Goal: Information Seeking & Learning: Compare options

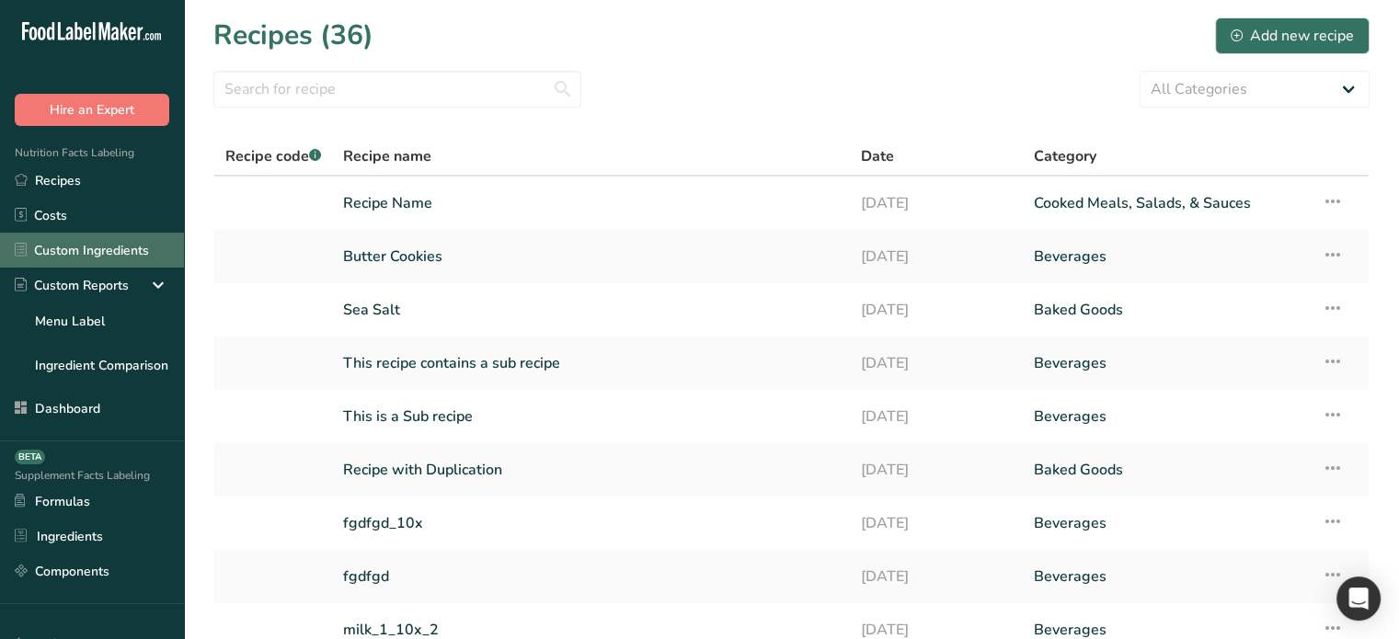
click at [88, 259] on link "Custom Ingredients" at bounding box center [92, 250] width 184 height 35
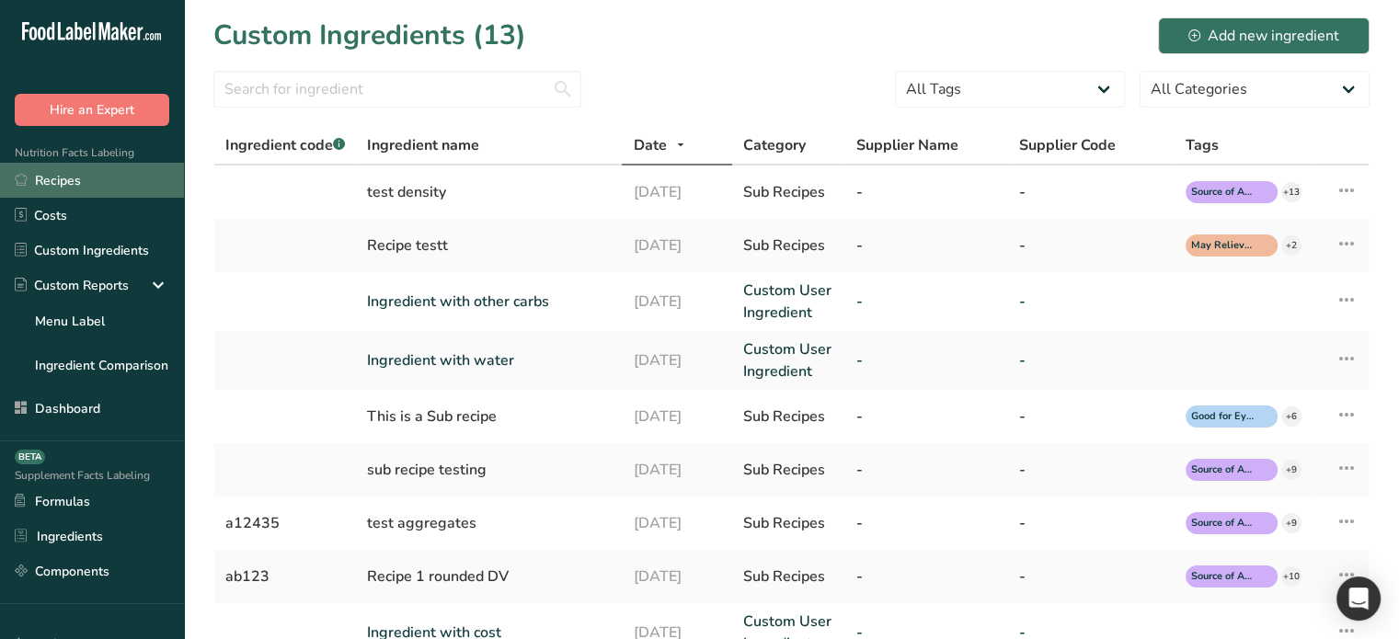
click at [74, 181] on link "Recipes" at bounding box center [92, 180] width 184 height 35
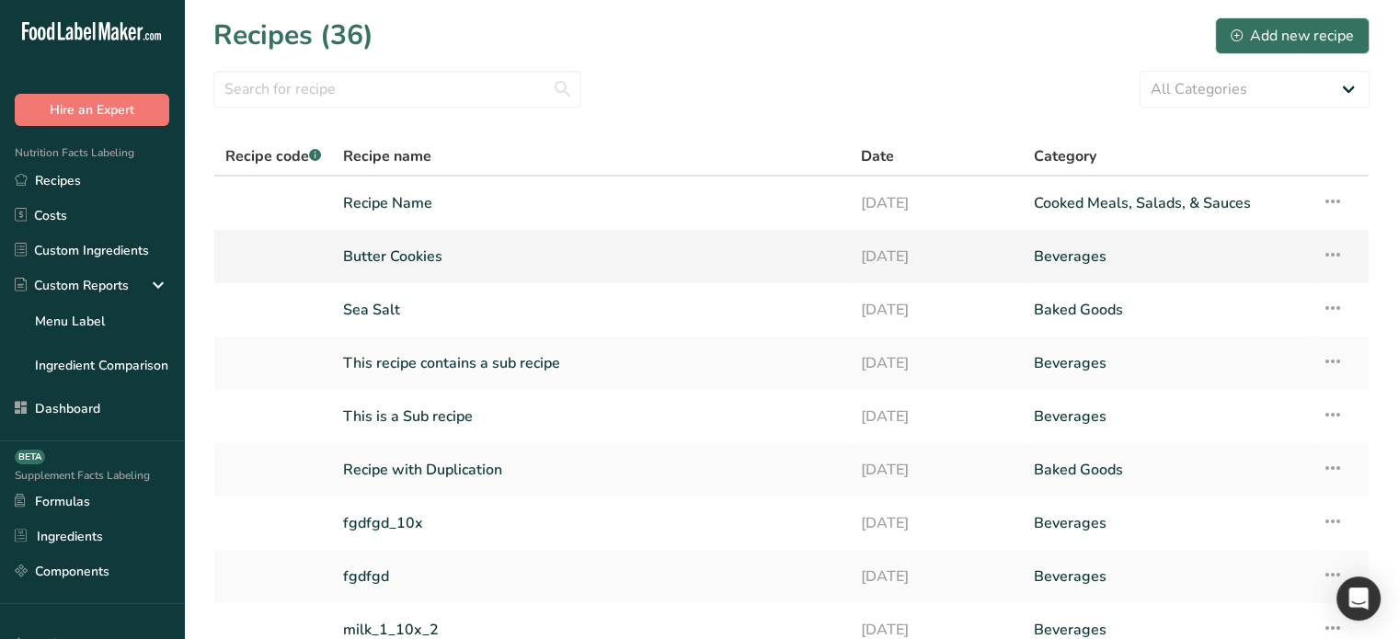
click at [416, 262] on link "Butter Cookies" at bounding box center [591, 256] width 496 height 39
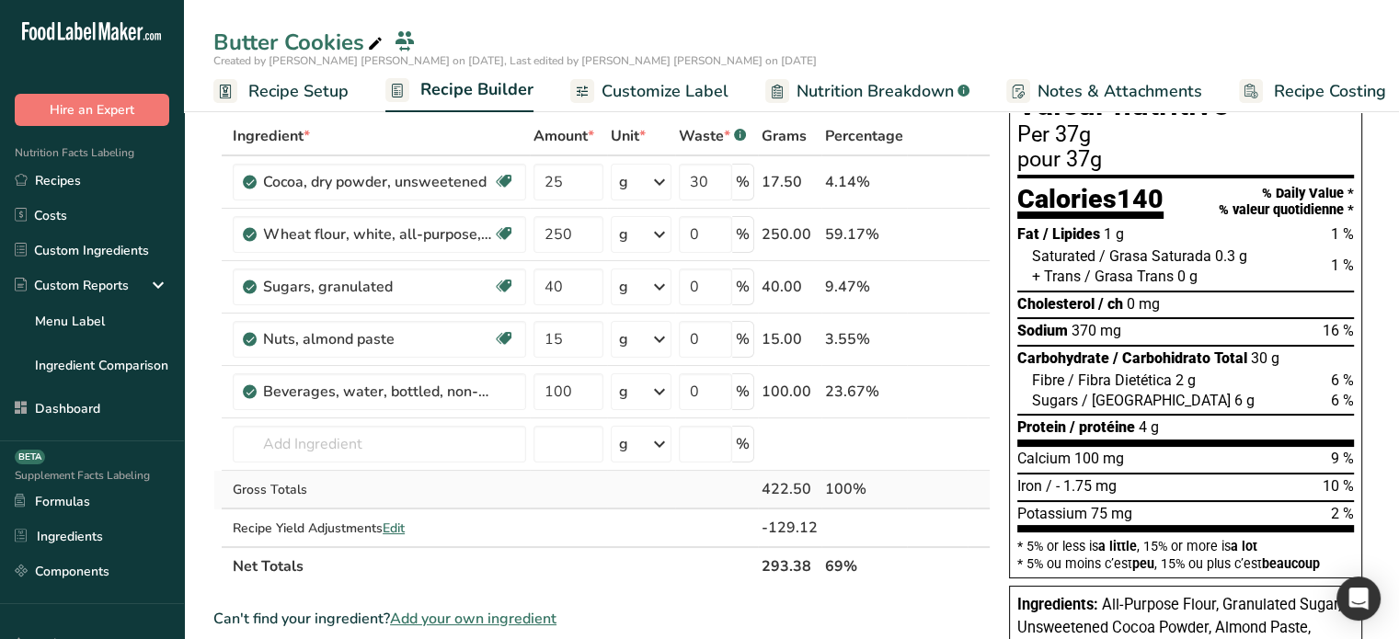
scroll to position [92, 0]
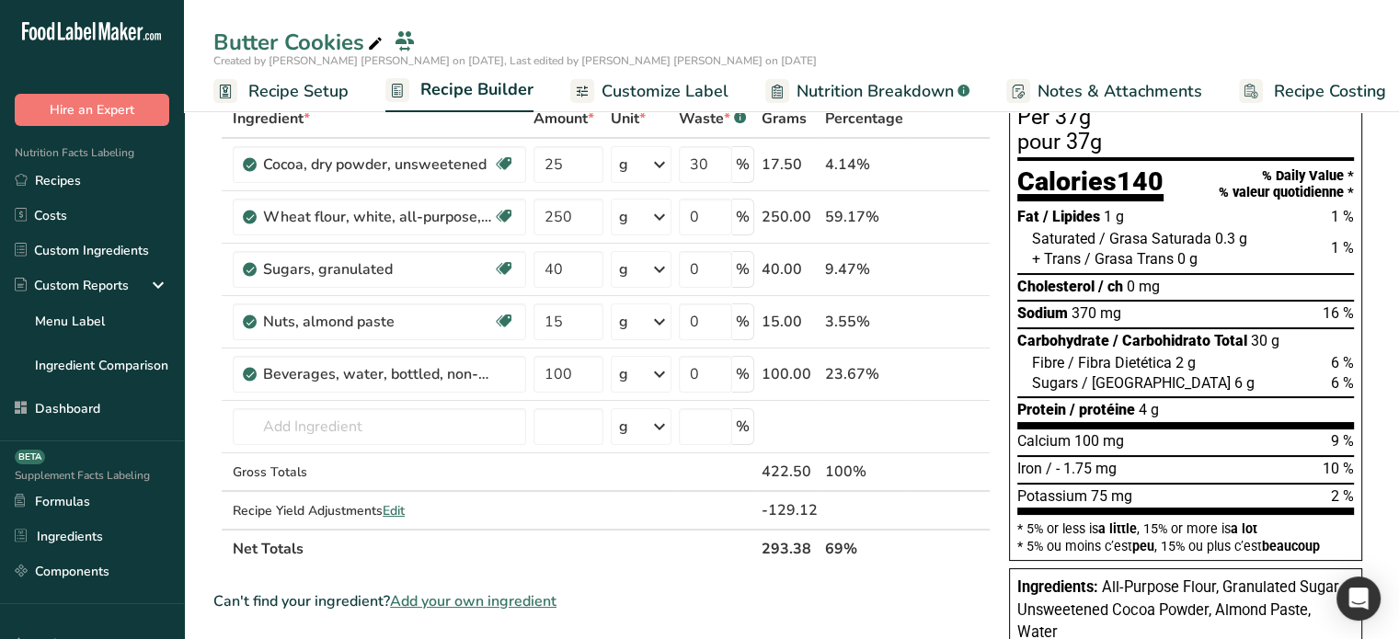
scroll to position [92, 0]
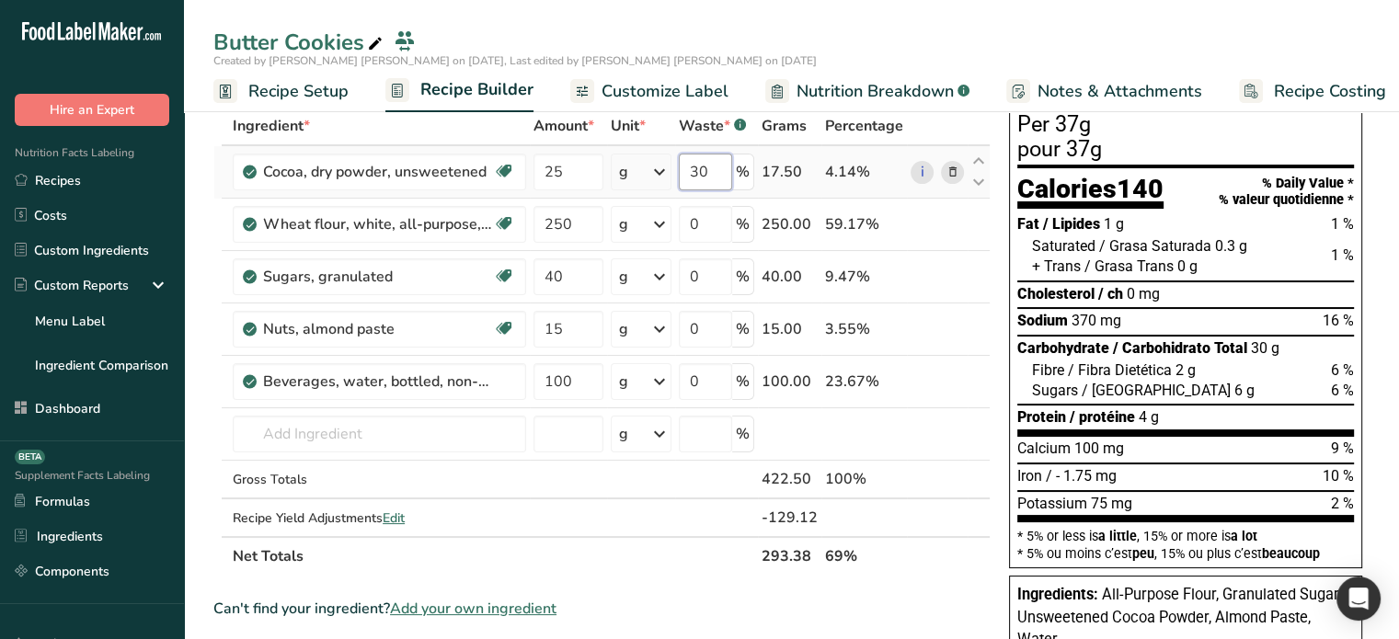
click at [714, 172] on input "30" at bounding box center [705, 172] width 53 height 37
click at [702, 174] on input "30" at bounding box center [705, 172] width 53 height 37
type input "5"
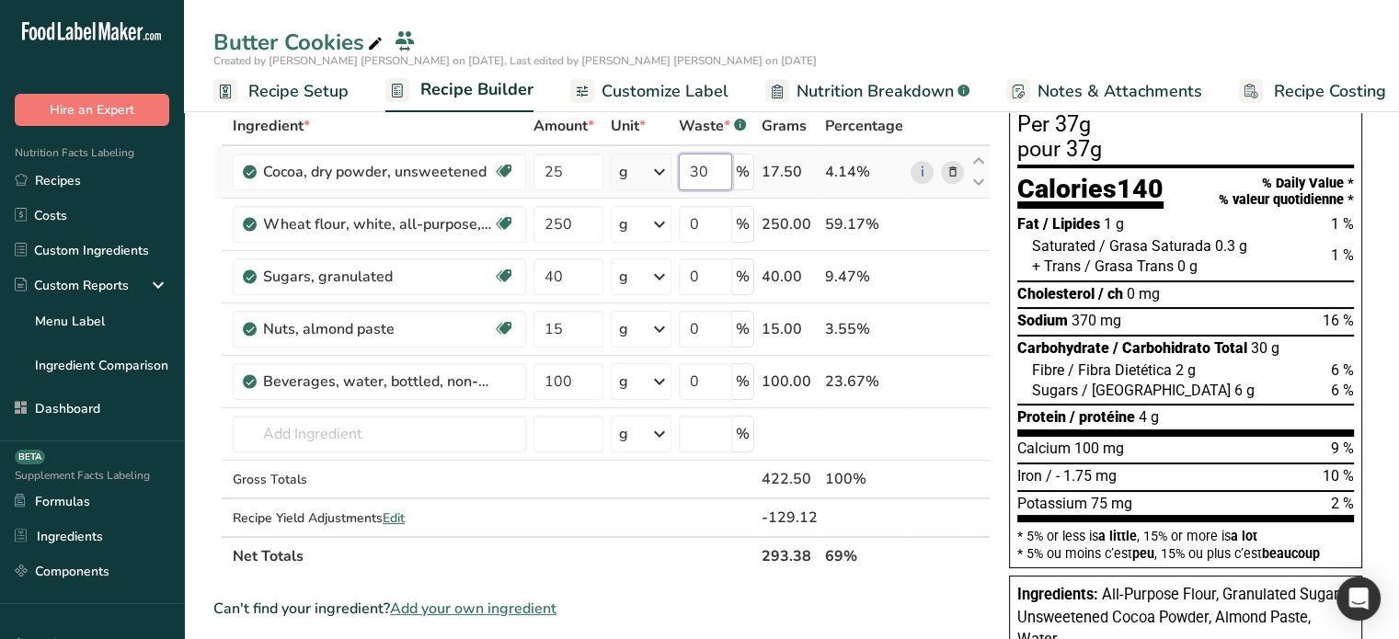
type input "3"
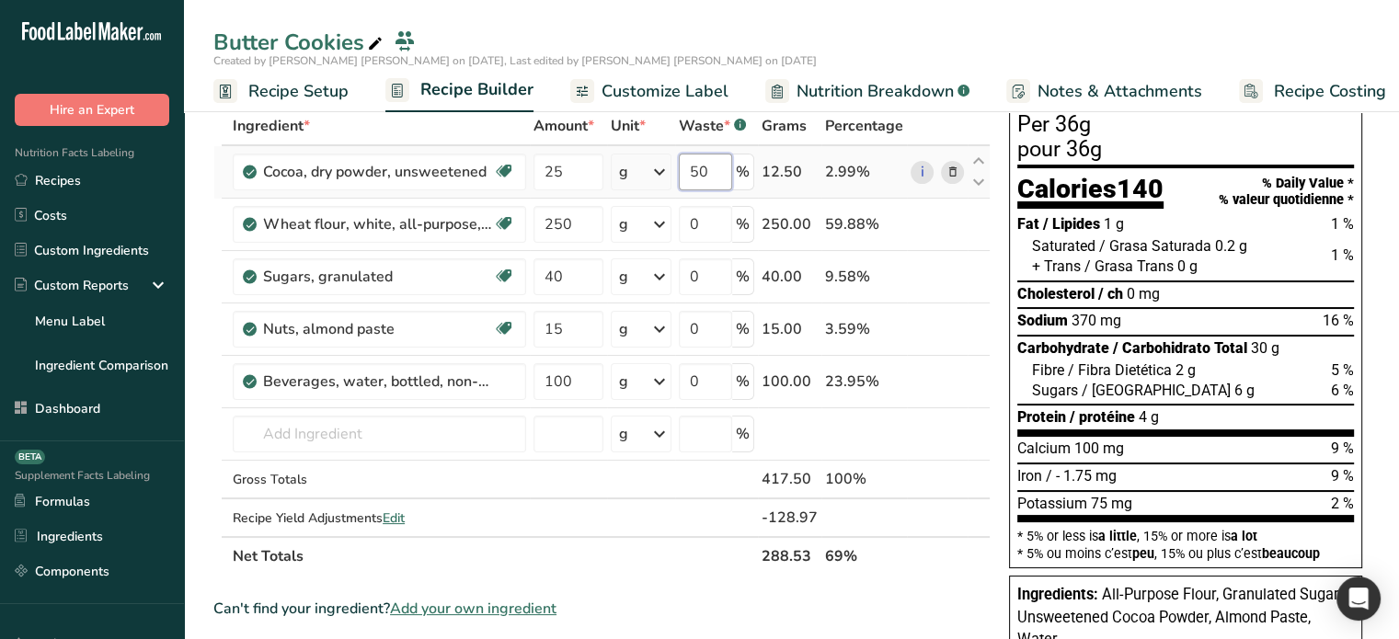
click at [696, 164] on input "50" at bounding box center [705, 172] width 53 height 37
click at [701, 165] on input "50" at bounding box center [705, 172] width 53 height 37
type input "70"
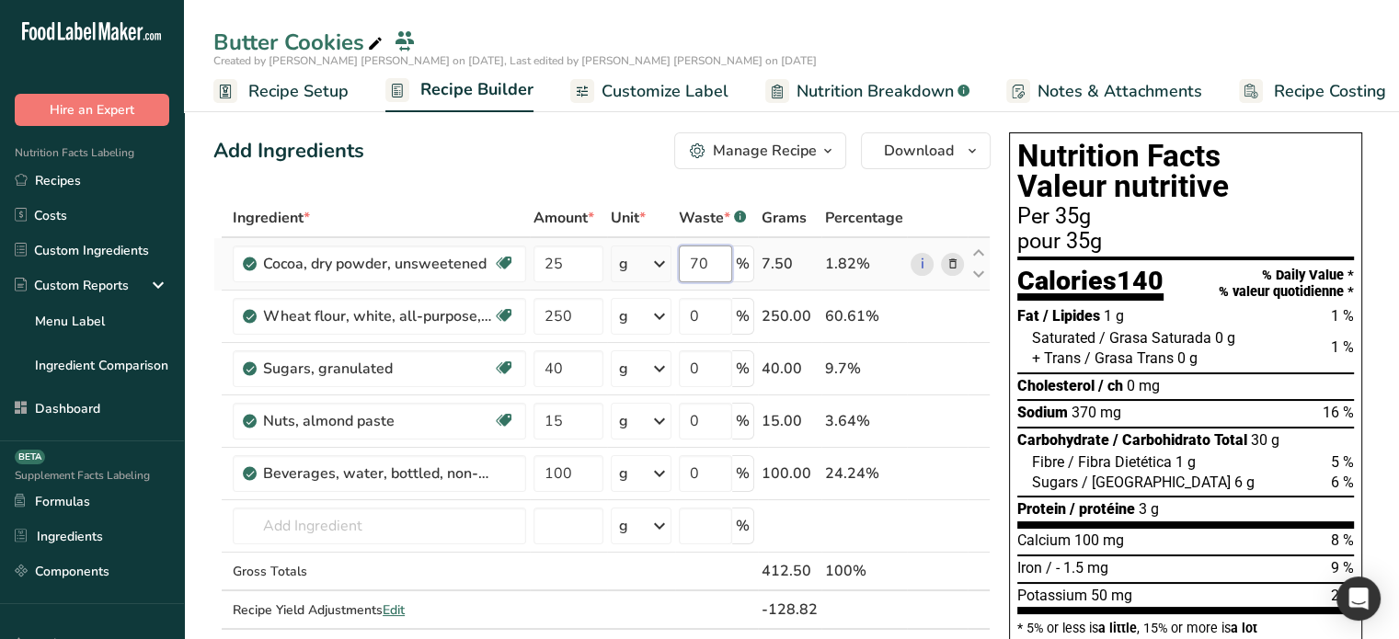
drag, startPoint x: 720, startPoint y: 258, endPoint x: 683, endPoint y: 258, distance: 36.8
click at [683, 258] on input "70" at bounding box center [705, 264] width 53 height 37
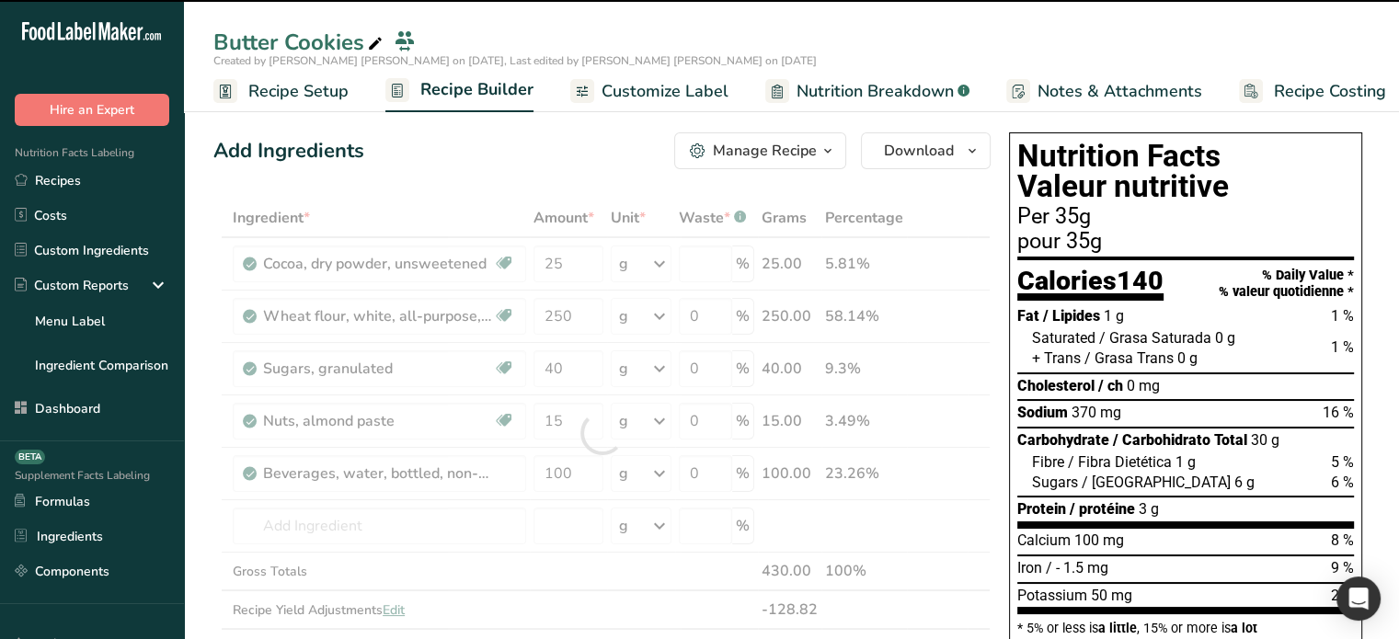
type input "0"
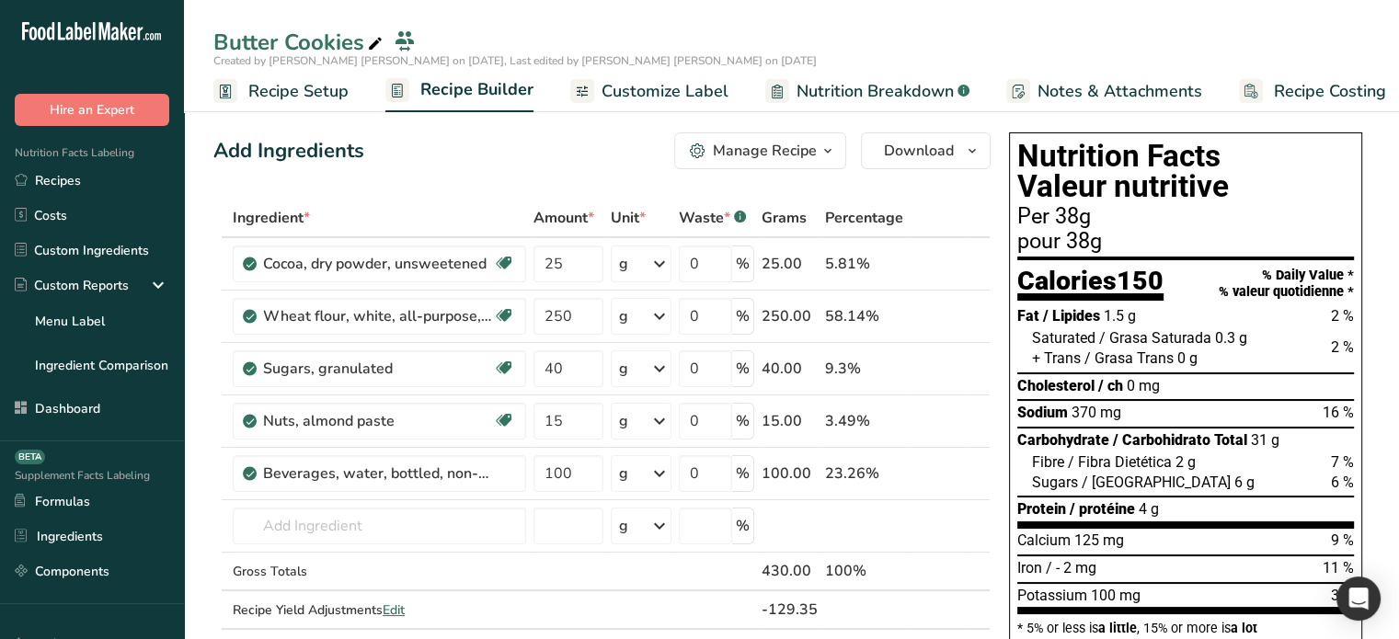
click at [320, 88] on span "Recipe Setup" at bounding box center [298, 91] width 100 height 25
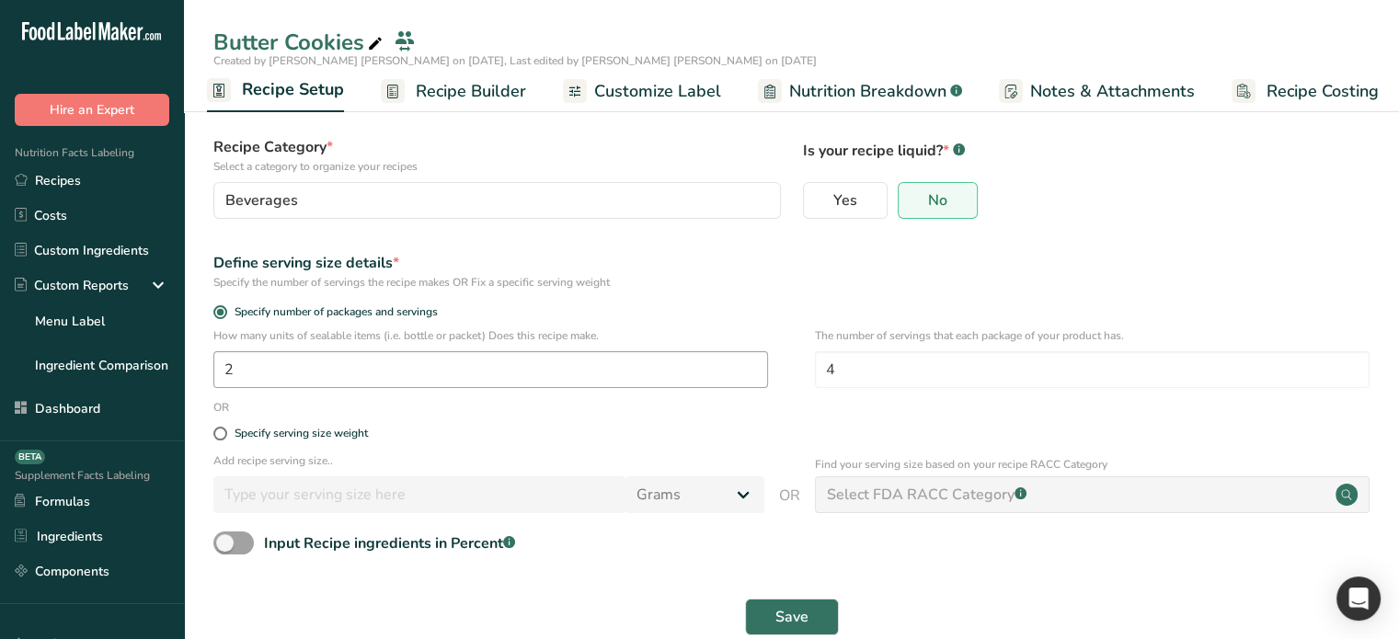
scroll to position [132, 0]
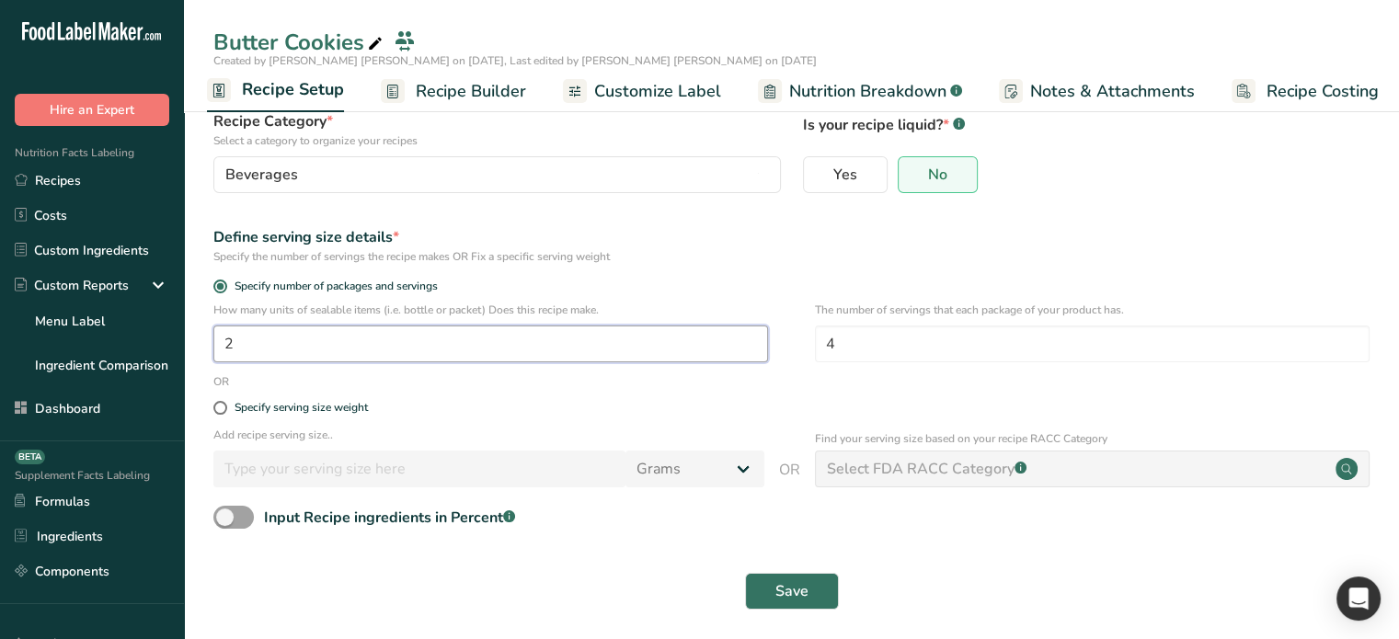
click at [287, 338] on input "2" at bounding box center [490, 344] width 555 height 37
type input "1"
click at [858, 345] on input "4" at bounding box center [1092, 344] width 555 height 37
type input "1"
click at [788, 598] on span "Save" at bounding box center [791, 591] width 33 height 22
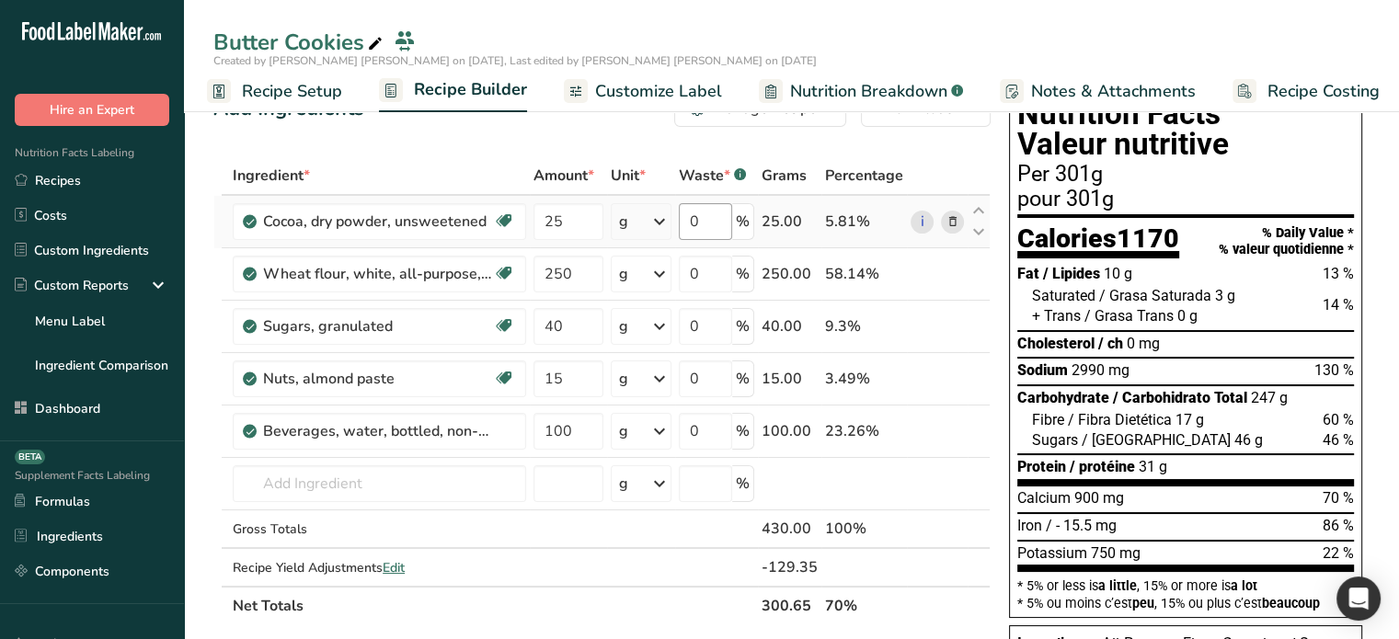
scroll to position [40, 0]
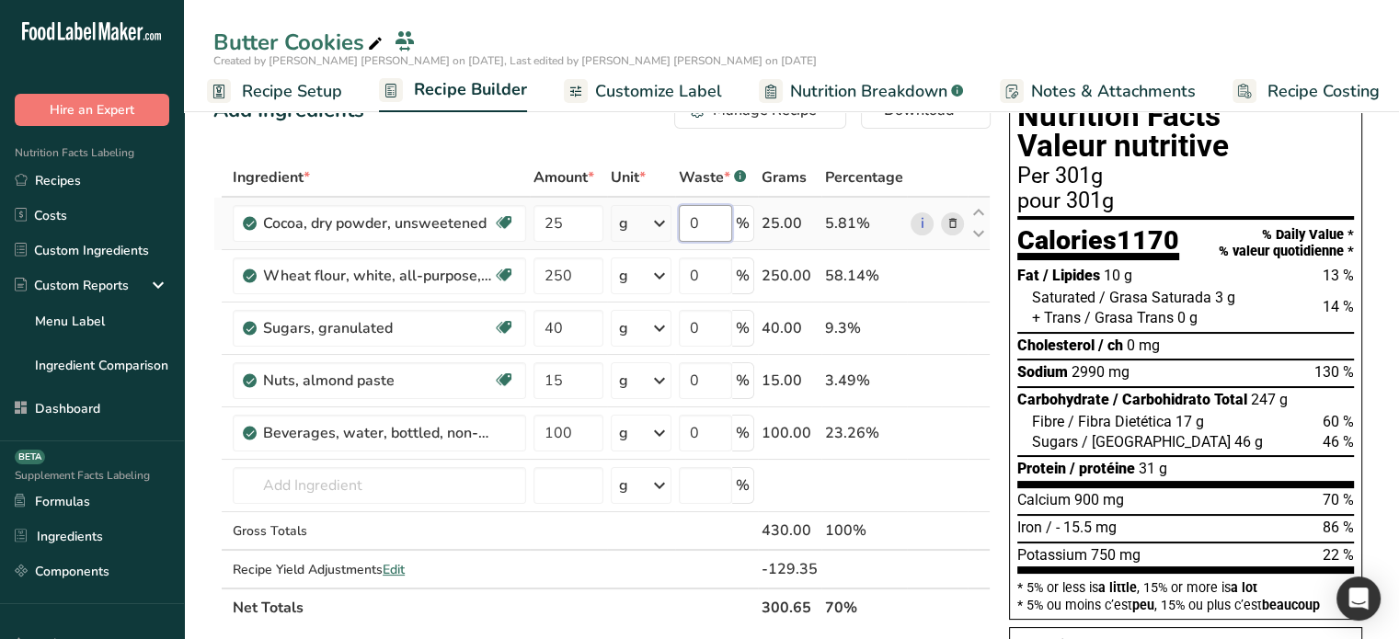
click at [692, 220] on input "0" at bounding box center [705, 223] width 53 height 37
click at [717, 225] on input "0" at bounding box center [705, 223] width 53 height 37
click at [699, 222] on input "60" at bounding box center [705, 223] width 53 height 37
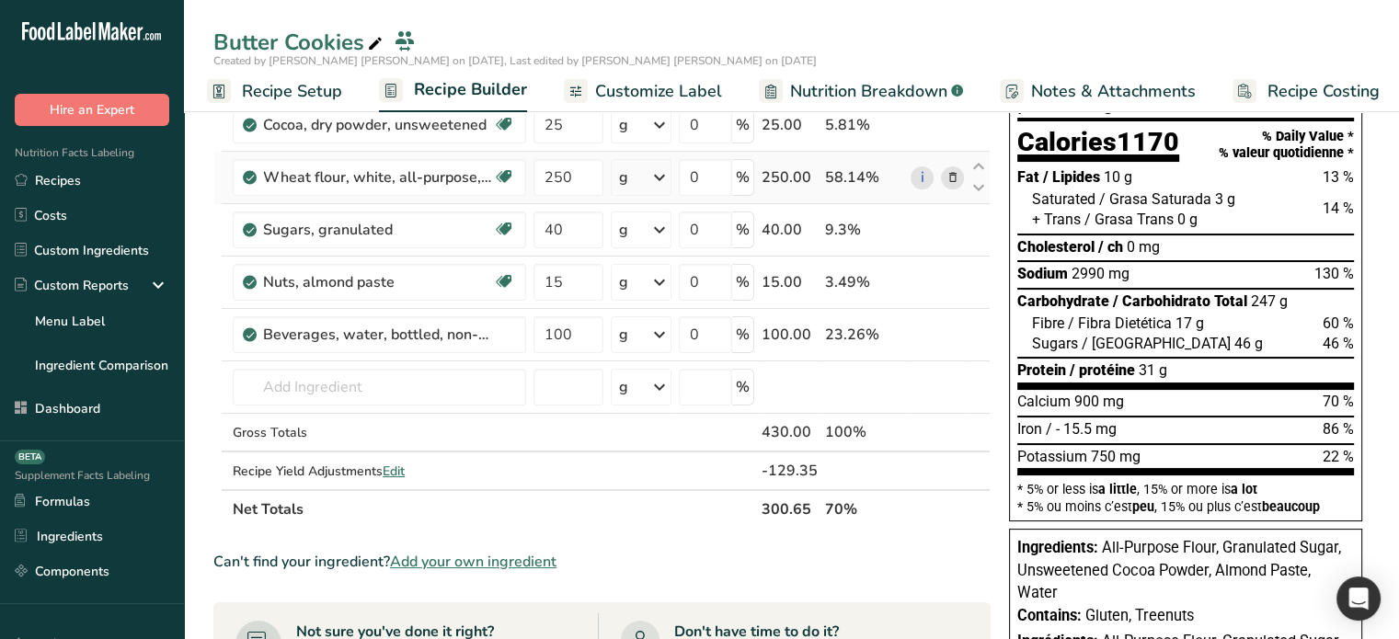
scroll to position [132, 0]
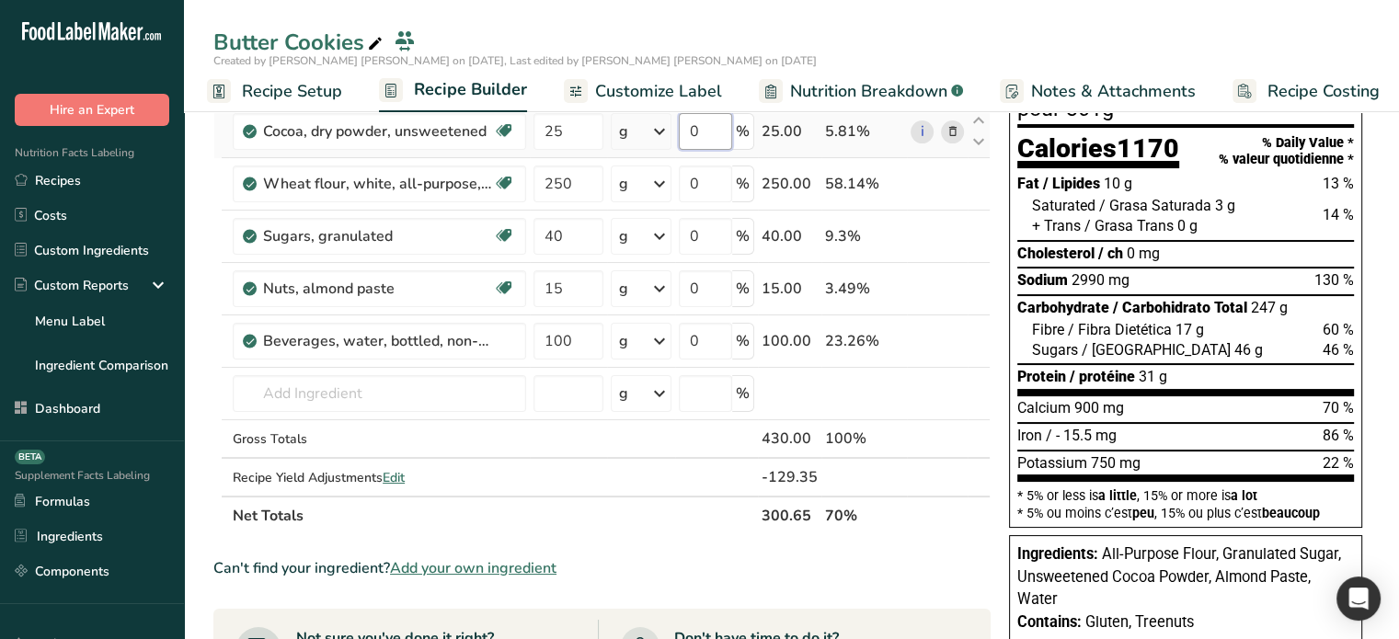
drag, startPoint x: 692, startPoint y: 135, endPoint x: 679, endPoint y: 135, distance: 12.9
click at [679, 135] on td "0 %" at bounding box center [716, 132] width 83 height 52
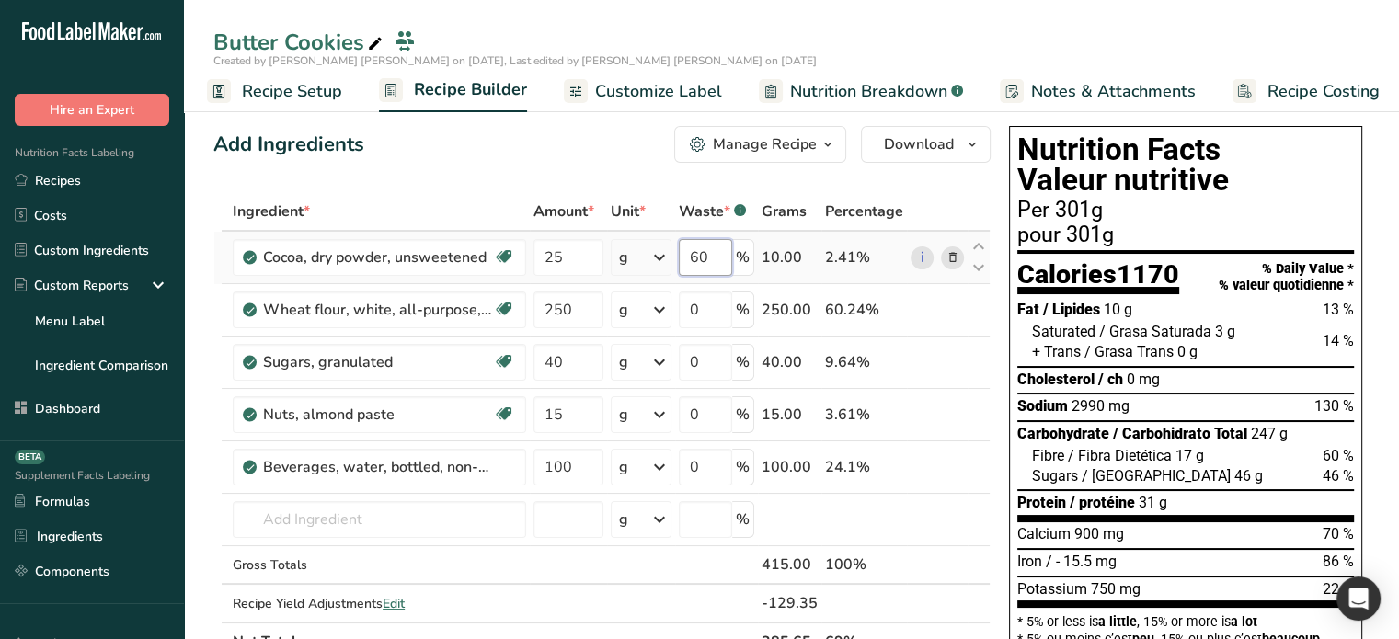
scroll to position [0, 0]
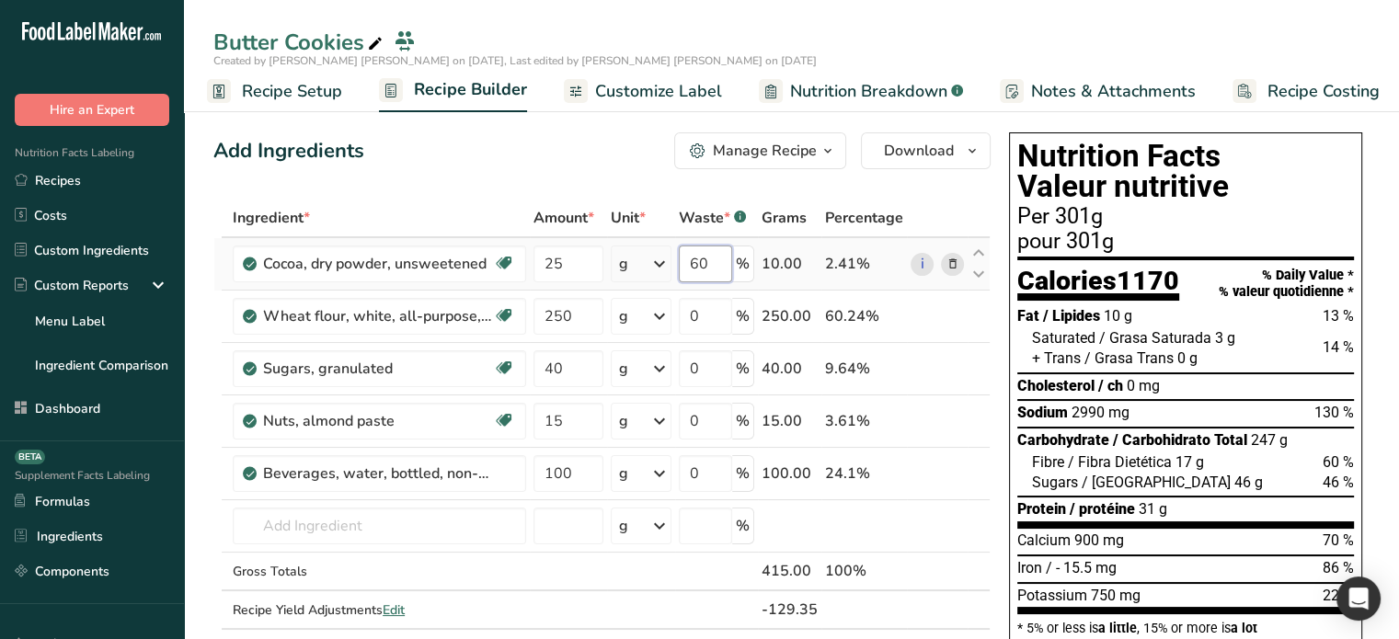
click at [695, 254] on input "60" at bounding box center [705, 264] width 53 height 37
click at [699, 257] on input "60" at bounding box center [705, 264] width 53 height 37
type input "80"
click at [807, 93] on span "Nutrition Breakdown" at bounding box center [868, 91] width 157 height 25
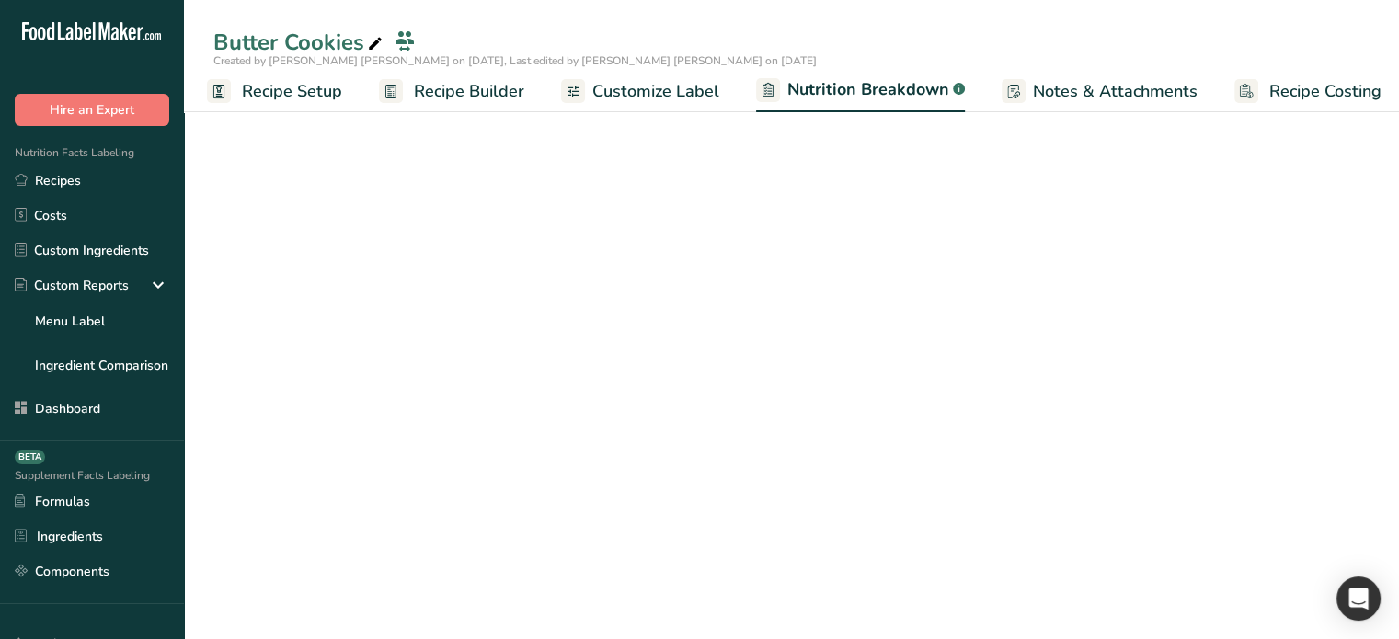
scroll to position [0, 17]
select select "Calories"
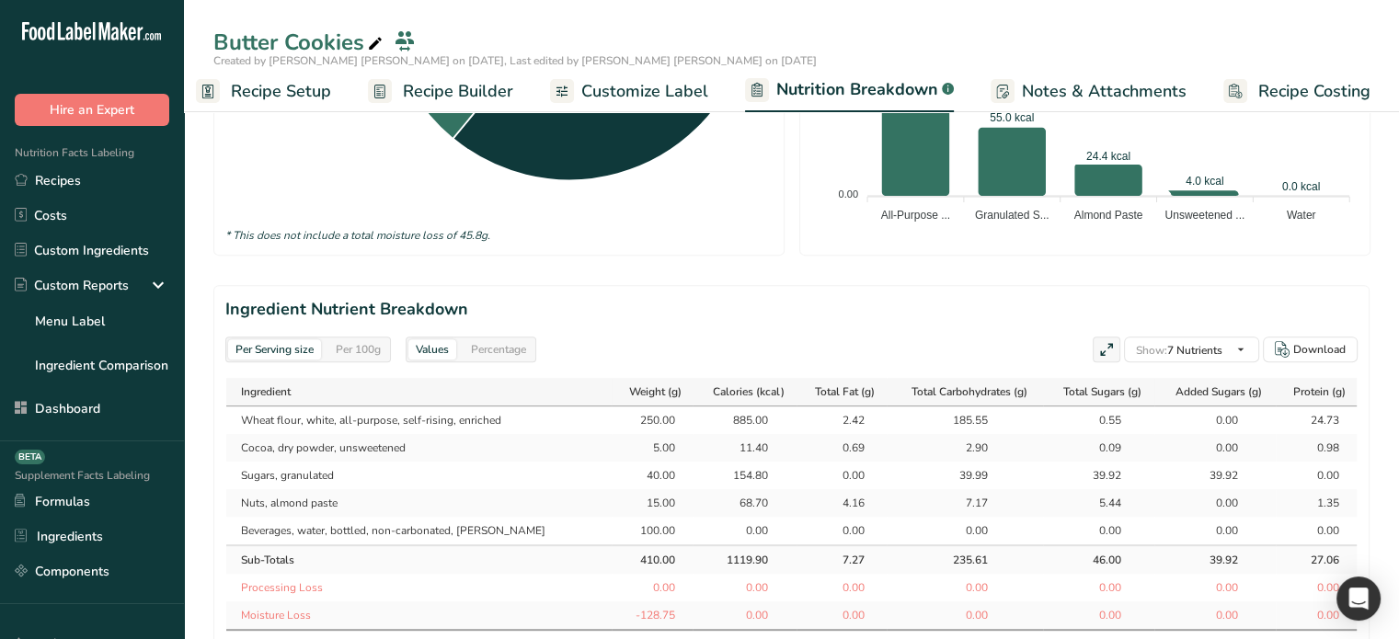
scroll to position [736, 0]
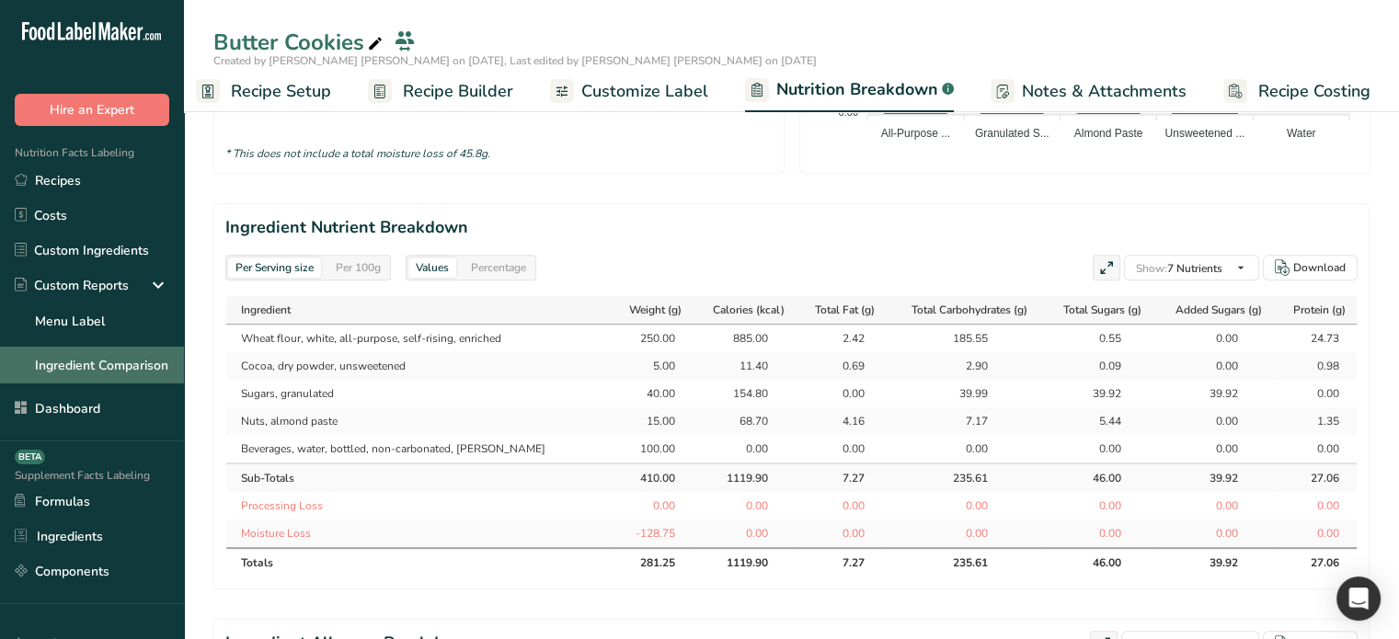
click at [76, 370] on link "Ingredient Comparison" at bounding box center [92, 365] width 184 height 37
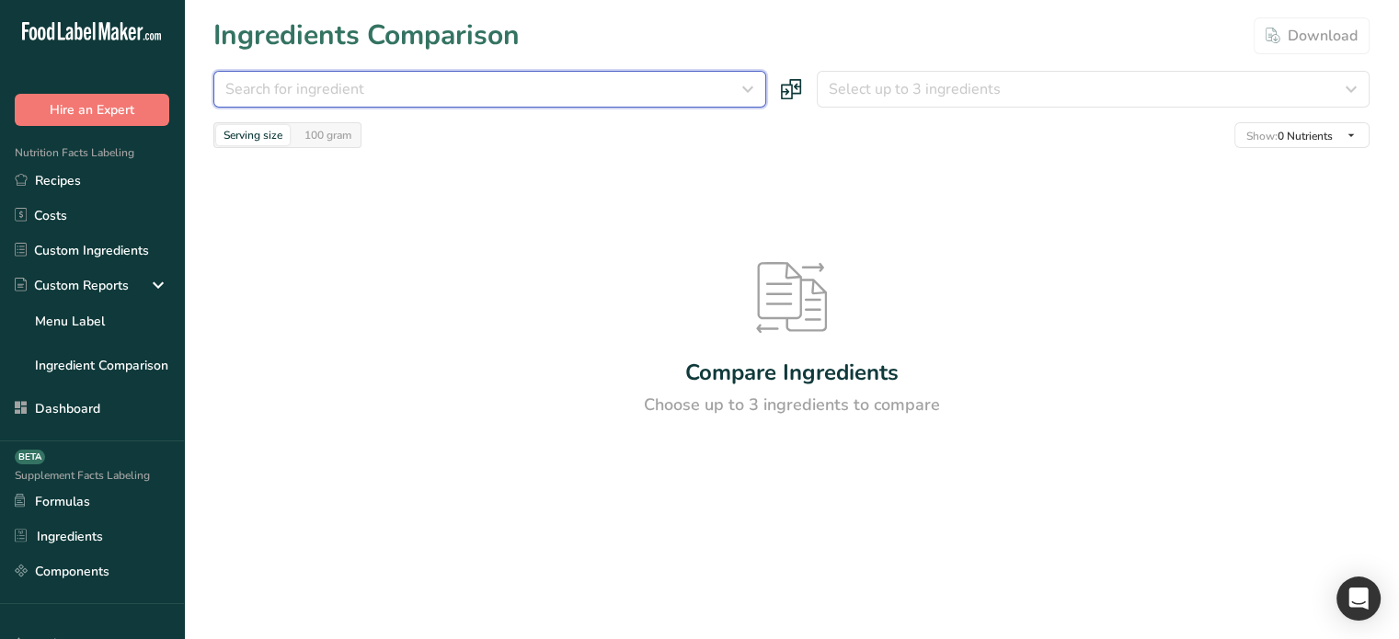
click at [490, 87] on div "Search for ingredient" at bounding box center [484, 89] width 518 height 22
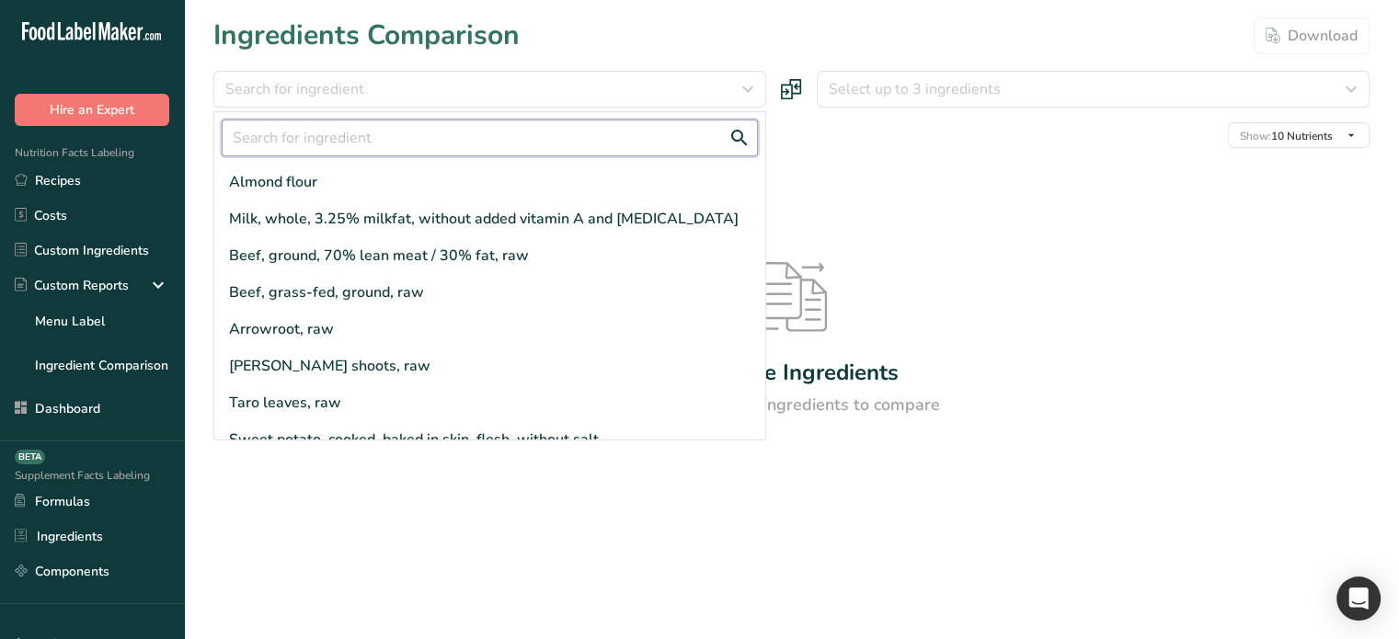
click at [438, 131] on input "text" at bounding box center [490, 138] width 536 height 37
type input "o"
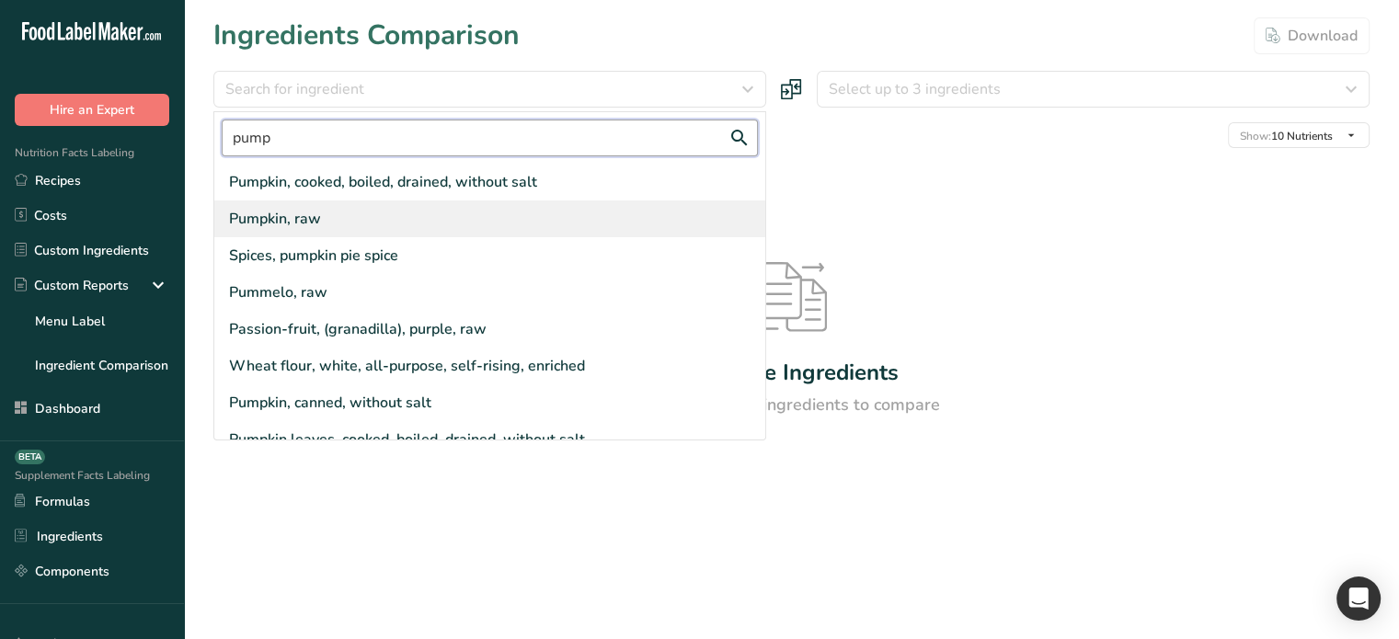
type input "pump"
click at [394, 224] on div "Pumpkin, raw" at bounding box center [489, 219] width 551 height 37
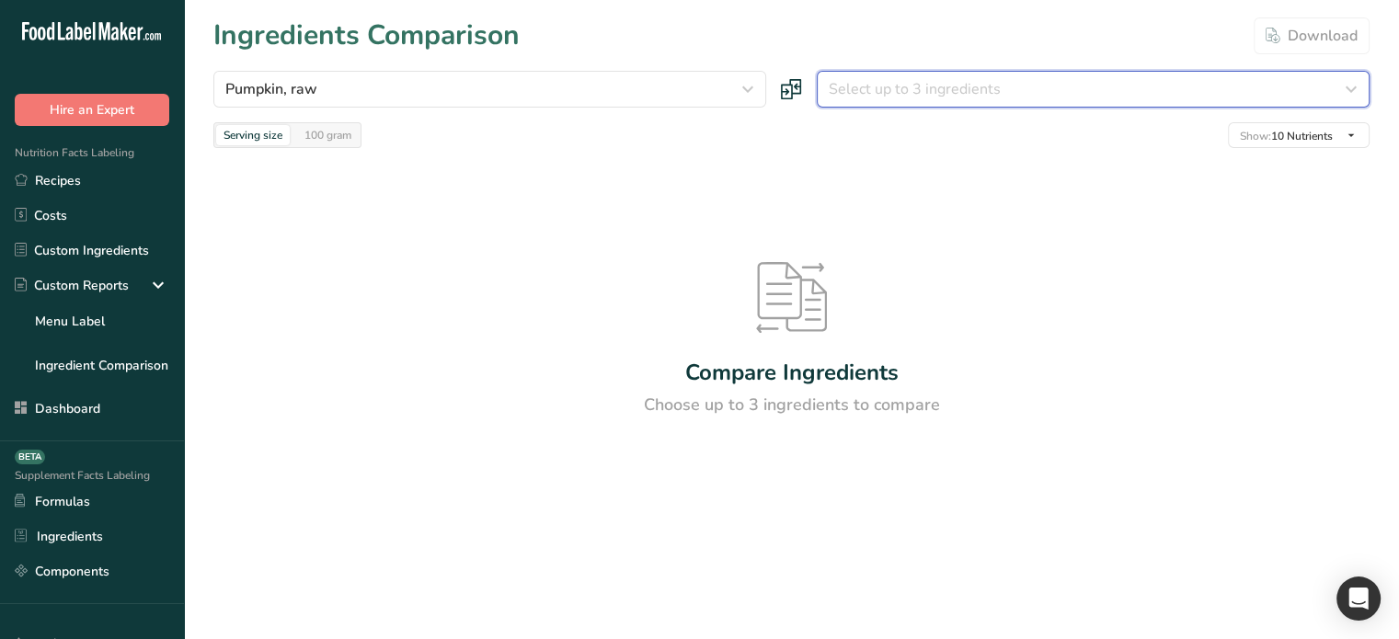
click at [913, 79] on span "Select up to 3 ingredients" at bounding box center [915, 89] width 172 height 22
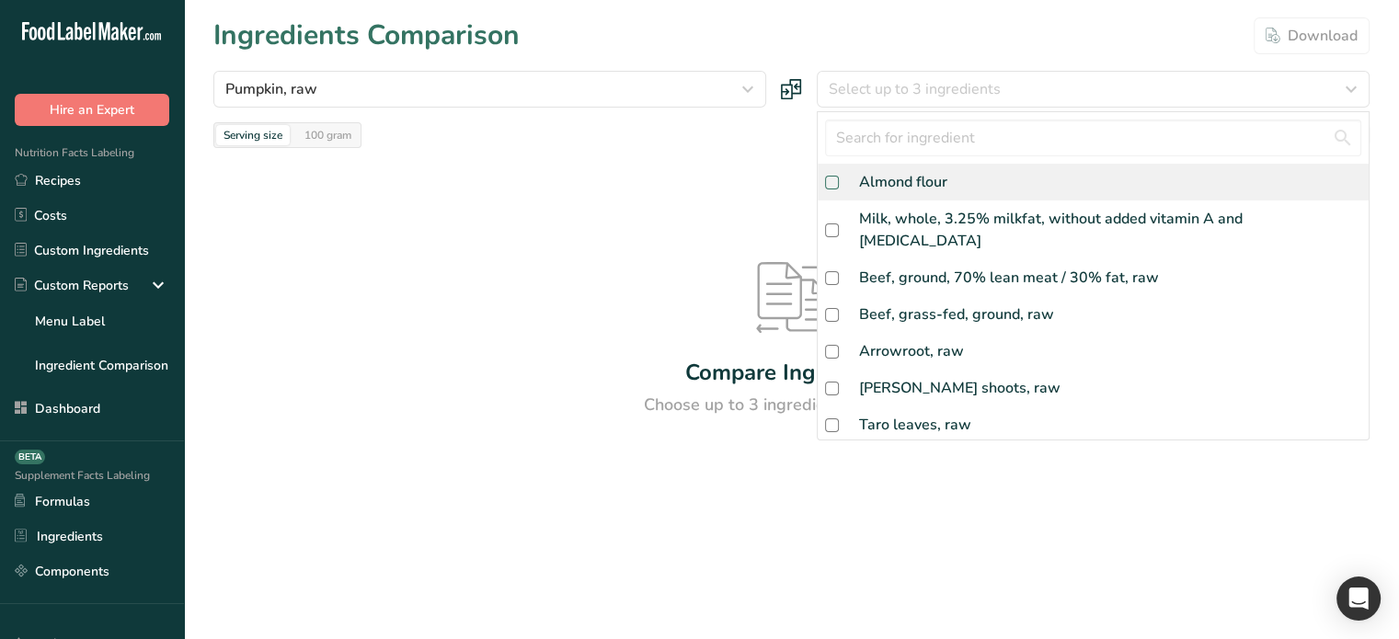
click at [826, 186] on span at bounding box center [832, 183] width 14 height 14
click at [826, 186] on input "checkbox" at bounding box center [831, 183] width 12 height 12
checkbox input "true"
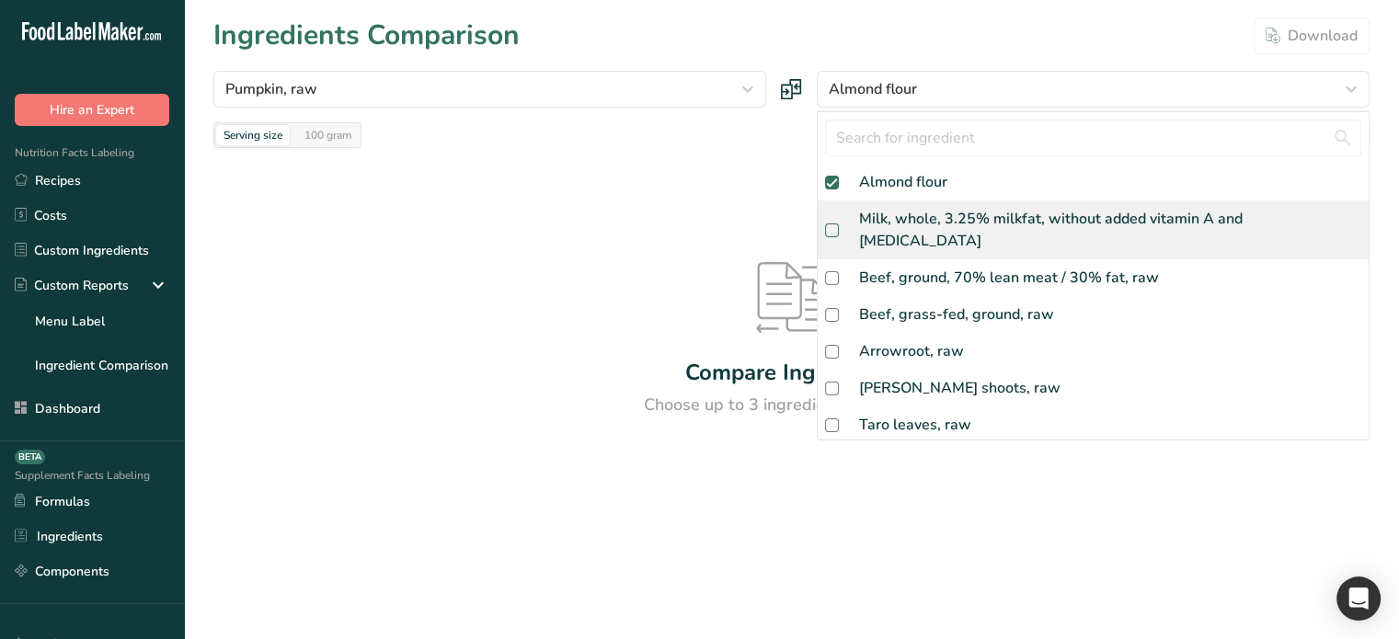
click at [837, 224] on span at bounding box center [832, 231] width 14 height 14
click at [837, 224] on input "checkbox" at bounding box center [831, 230] width 12 height 12
checkbox input "true"
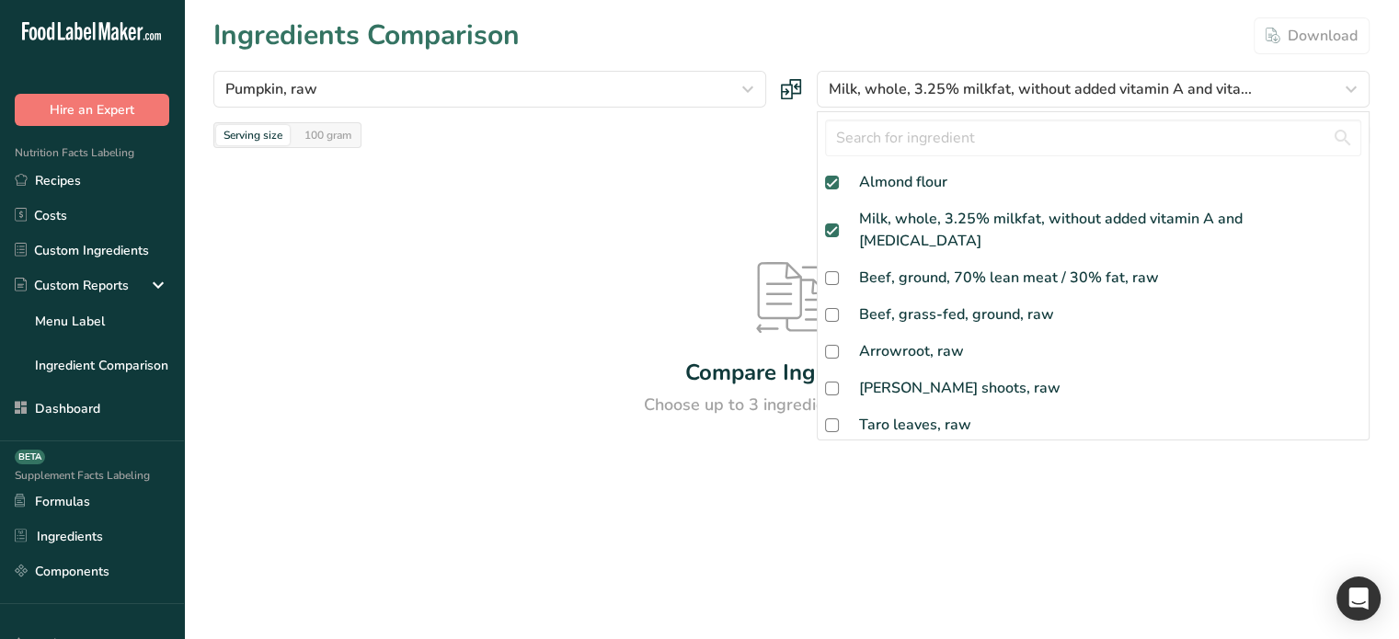
click at [605, 263] on div "Compare Ingredients Choose up to 3 ingredients to compare" at bounding box center [791, 340] width 1156 height 384
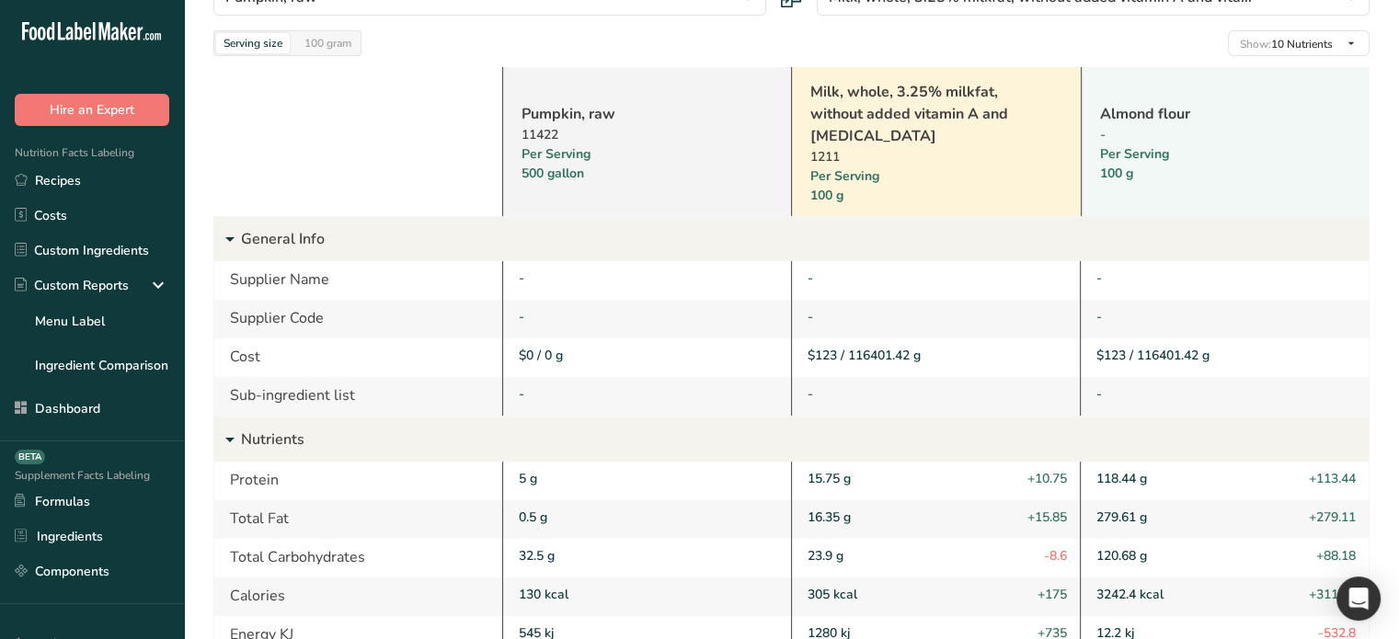
scroll to position [92, 0]
click at [354, 47] on div "100 gram" at bounding box center [328, 43] width 62 height 20
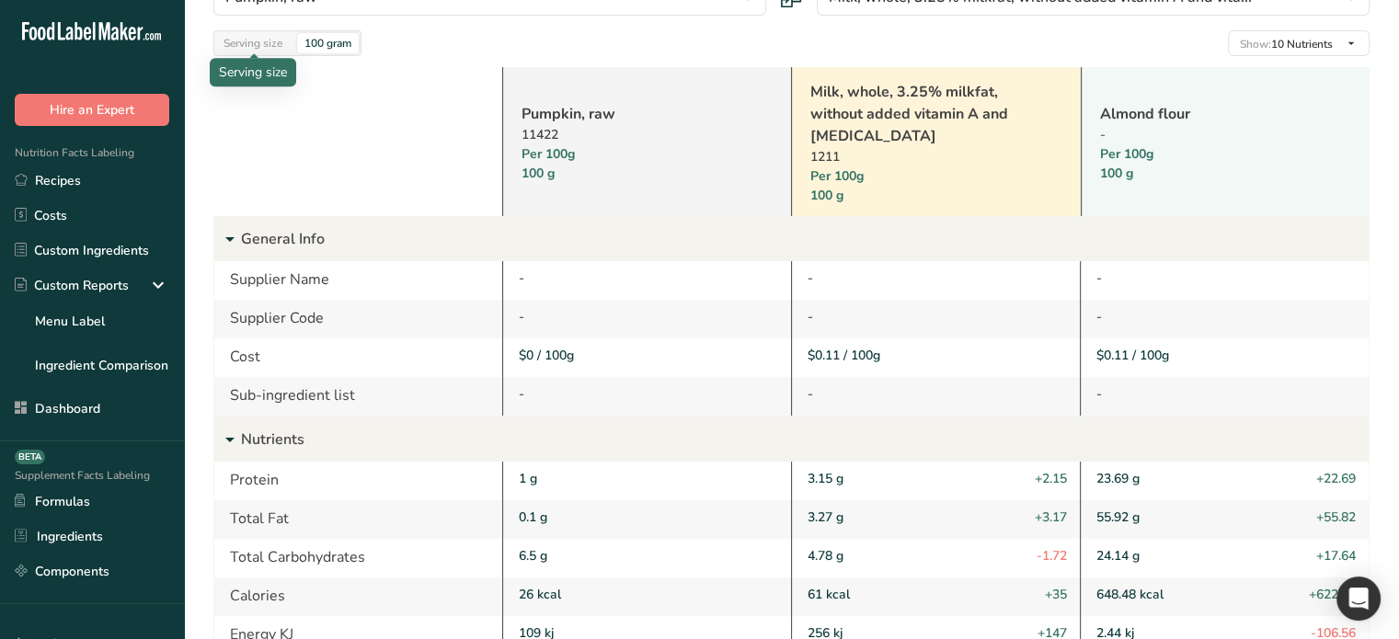
click at [265, 44] on div "Serving size" at bounding box center [253, 43] width 74 height 20
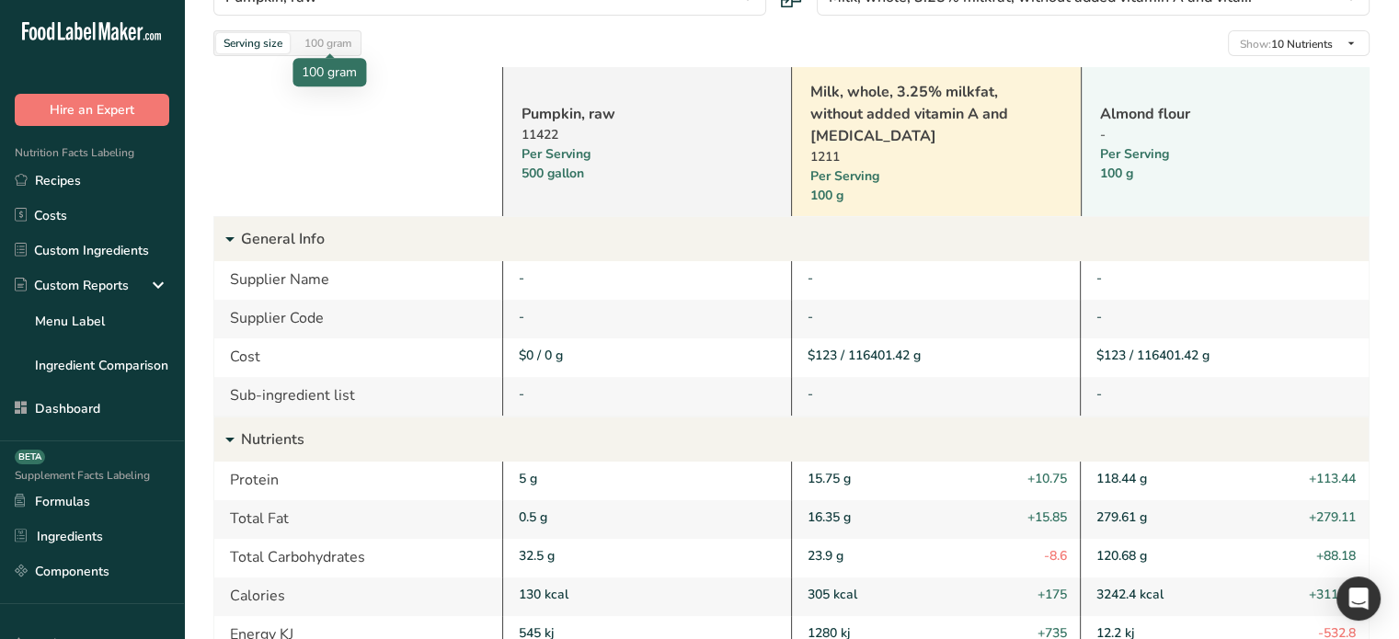
click at [338, 39] on div "100 gram" at bounding box center [328, 43] width 62 height 20
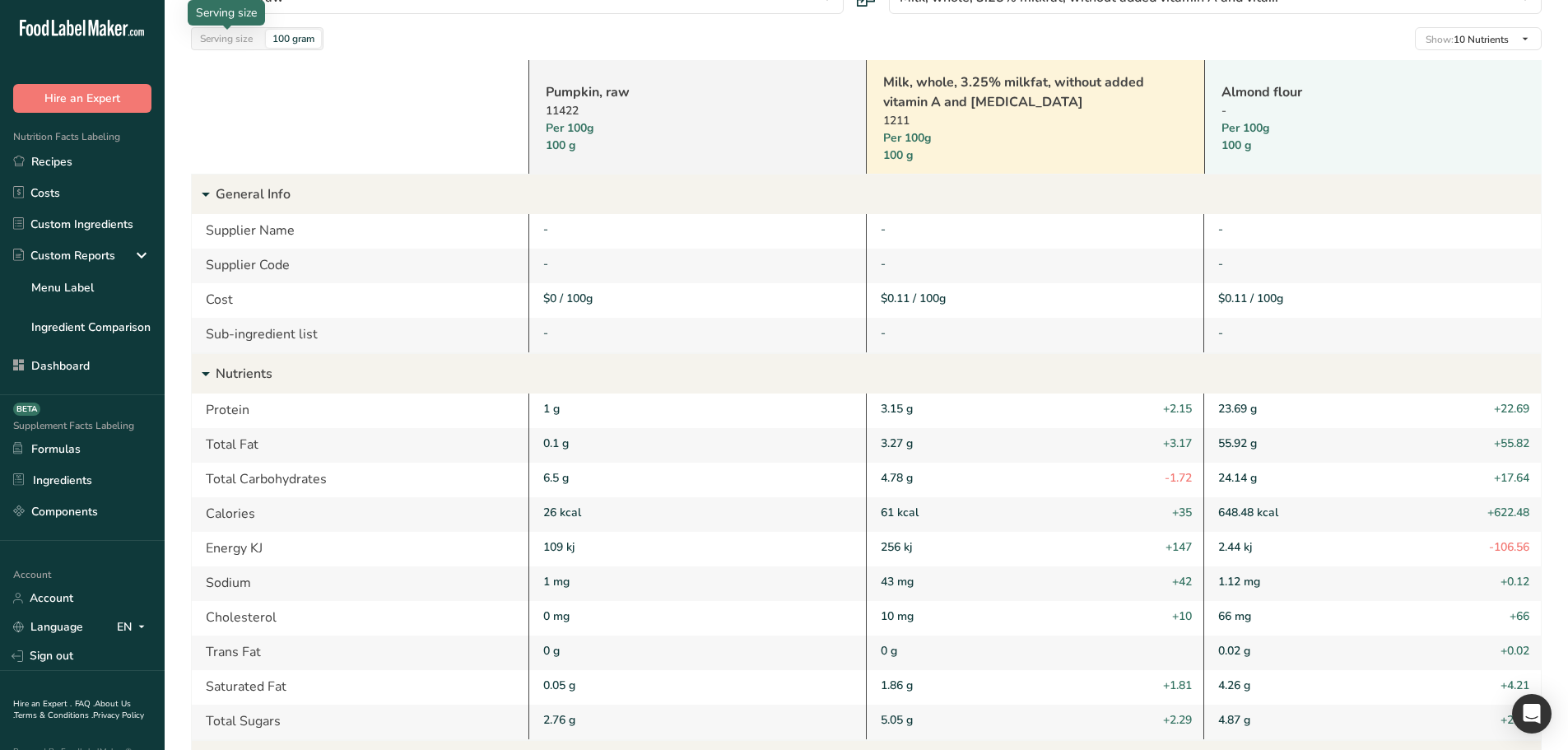
click at [251, 40] on div "Serving size" at bounding box center [226, 38] width 66 height 18
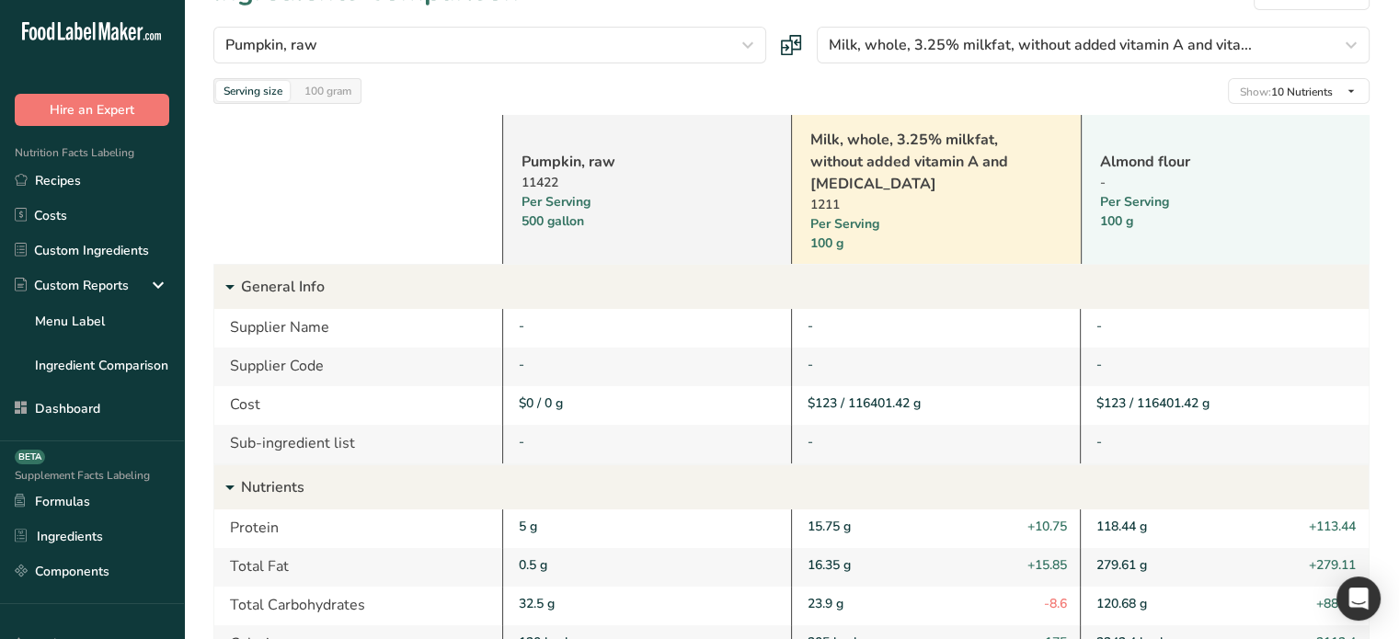
scroll to position [0, 0]
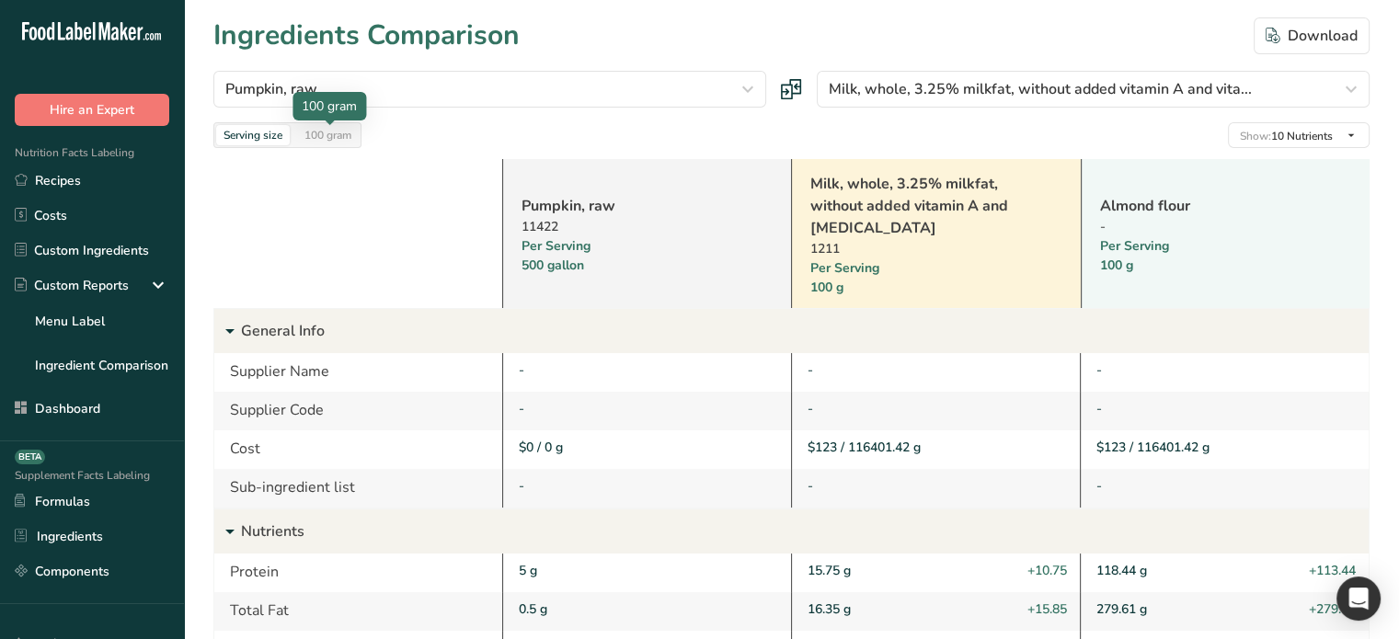
click at [316, 138] on div "100 gram" at bounding box center [328, 135] width 62 height 20
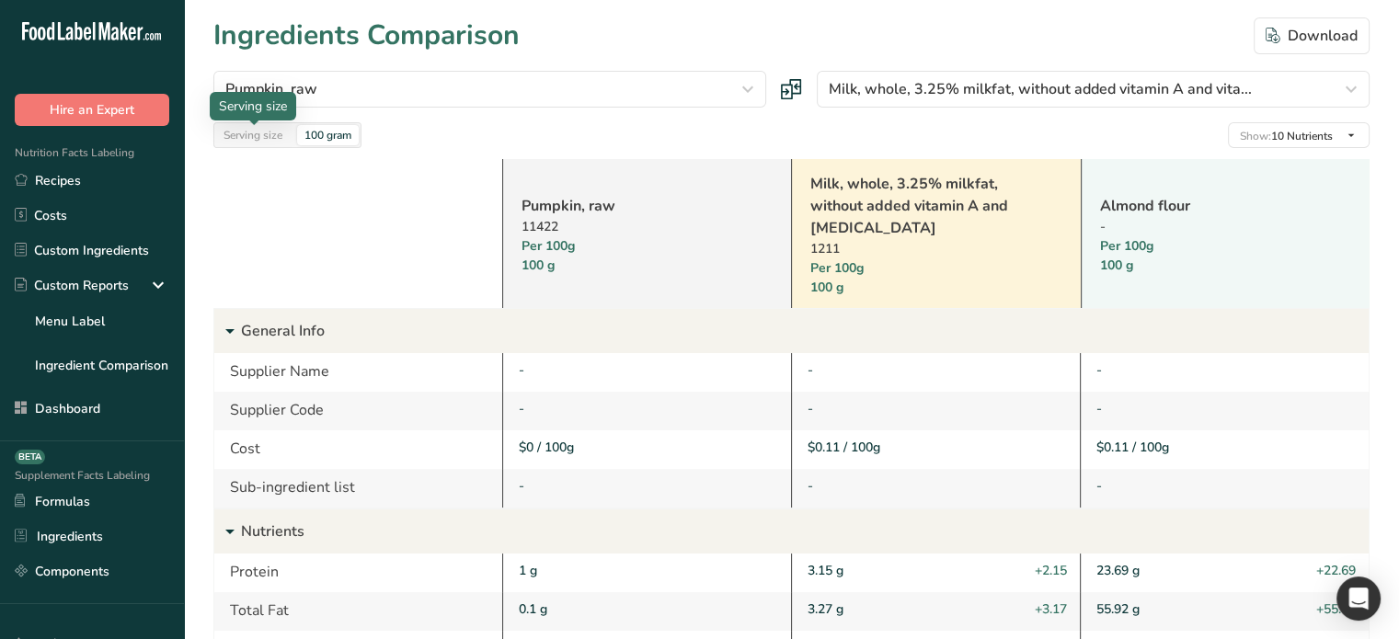
click at [265, 135] on div "Serving size" at bounding box center [253, 135] width 74 height 20
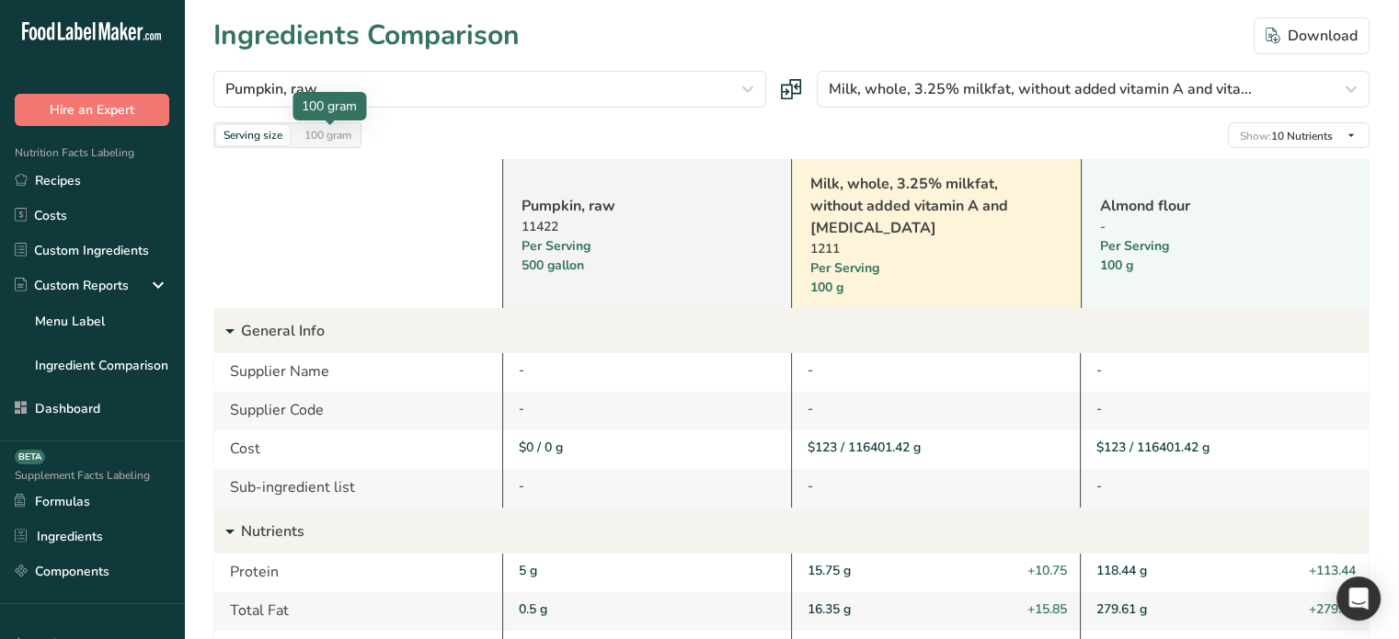
click at [339, 134] on div "100 gram" at bounding box center [328, 135] width 62 height 20
click at [259, 135] on div "Serving size" at bounding box center [253, 135] width 74 height 20
